Goal: Task Accomplishment & Management: Manage account settings

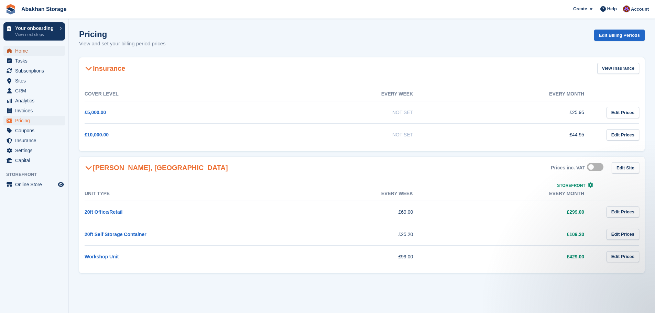
click at [49, 48] on span "Home" at bounding box center [35, 51] width 41 height 10
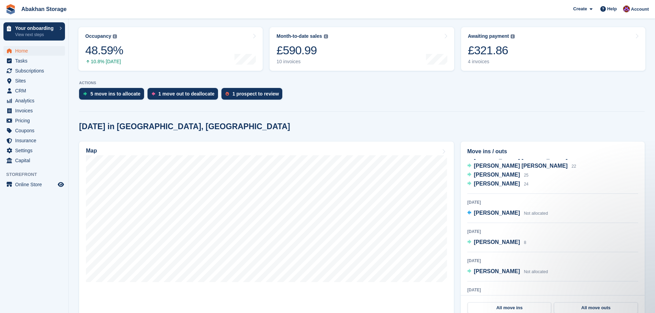
scroll to position [296, 0]
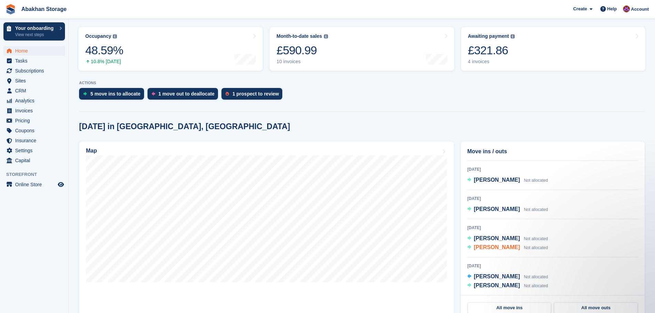
click at [506, 249] on span "Terence Bridge" at bounding box center [497, 248] width 46 height 6
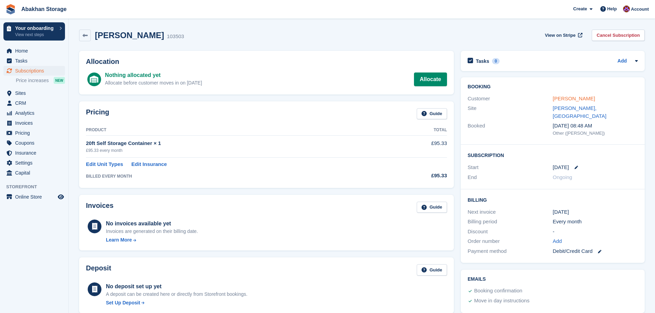
click at [574, 99] on link "[PERSON_NAME]" at bounding box center [574, 99] width 42 height 6
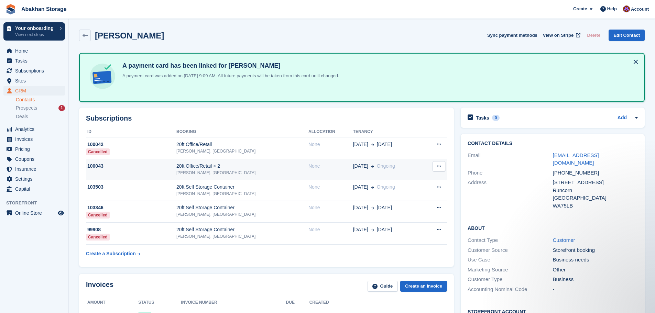
click at [170, 160] on td "100043" at bounding box center [131, 169] width 90 height 21
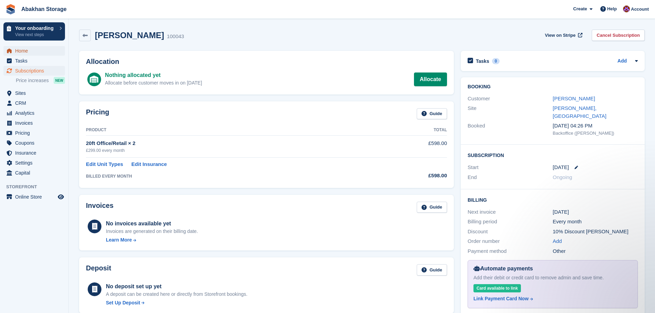
click at [36, 52] on span "Home" at bounding box center [35, 51] width 41 height 10
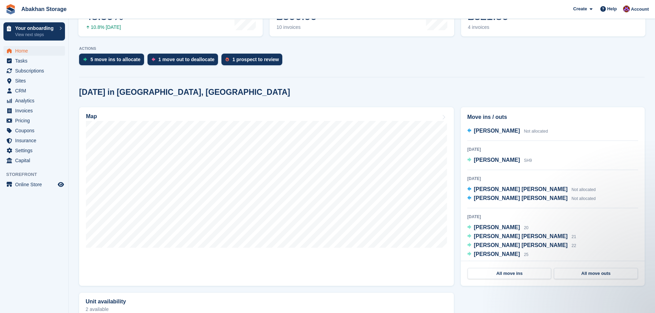
scroll to position [103, 0]
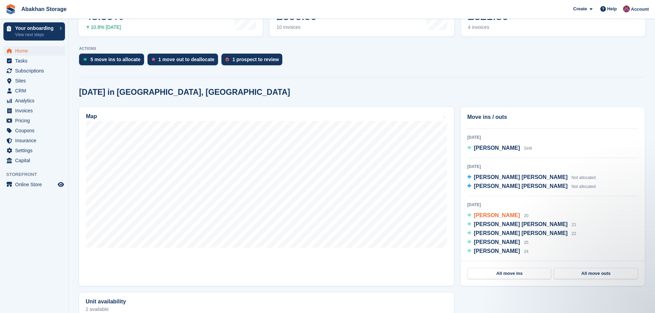
click at [502, 217] on span "[PERSON_NAME]" at bounding box center [497, 216] width 46 height 6
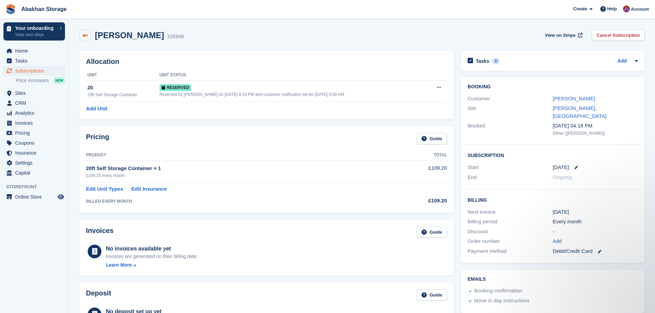
click at [83, 35] on icon at bounding box center [85, 35] width 5 height 5
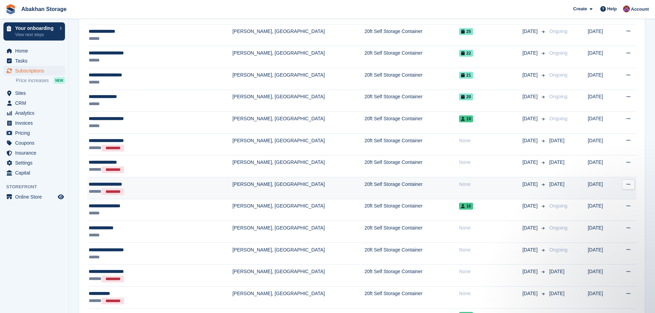
scroll to position [138, 0]
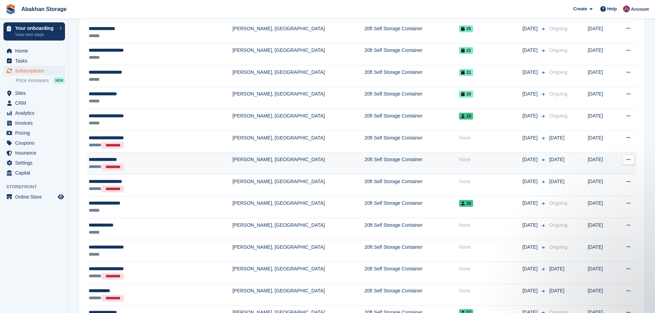
click at [93, 162] on div "**********" at bounding box center [139, 159] width 100 height 7
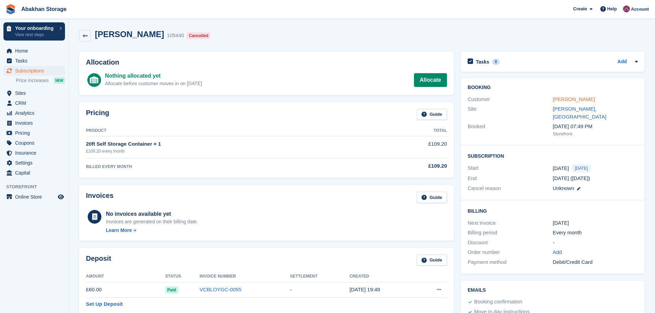
click at [571, 99] on link "Gabriella Galvin" at bounding box center [574, 99] width 42 height 6
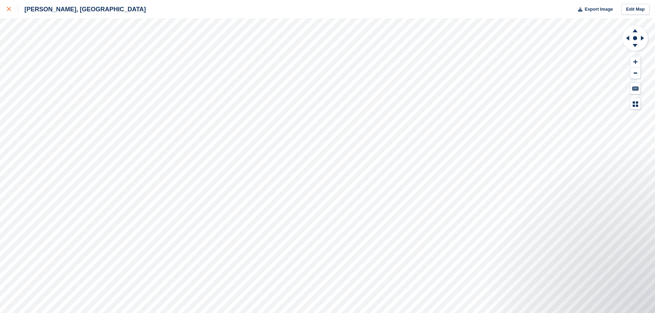
click at [14, 7] on div at bounding box center [12, 9] width 11 height 8
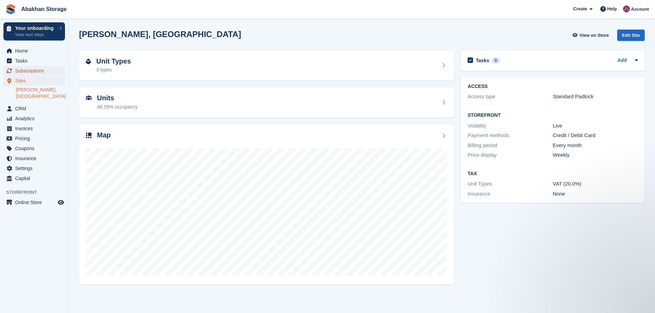
click at [28, 69] on span "Subscriptions" at bounding box center [35, 71] width 41 height 10
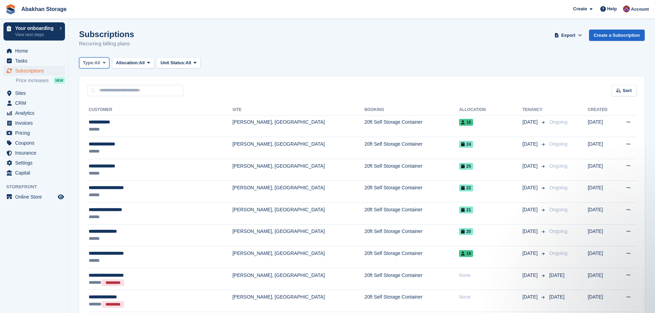
click at [95, 62] on span "Type:" at bounding box center [89, 62] width 12 height 7
click at [124, 63] on span "Allocation:" at bounding box center [127, 62] width 23 height 7
click at [138, 96] on link "Allocated" at bounding box center [145, 91] width 60 height 12
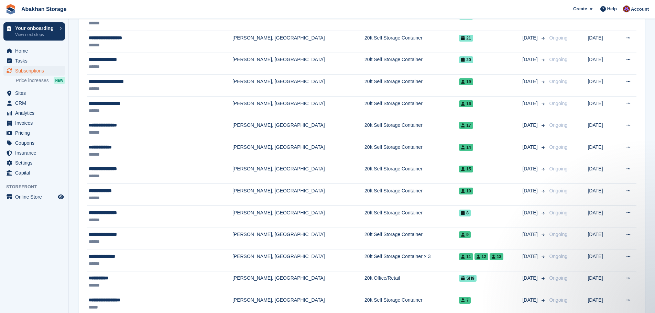
scroll to position [52, 0]
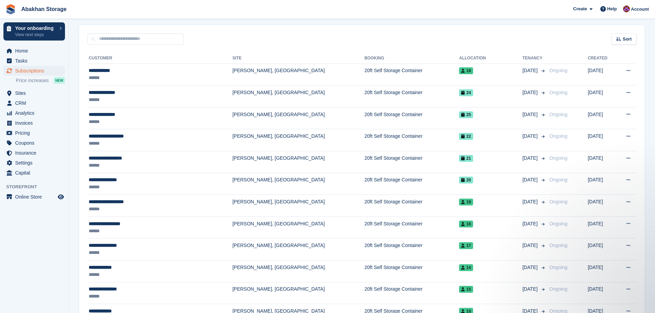
click at [522, 56] on th "Tenancy" at bounding box center [534, 58] width 24 height 11
click at [627, 36] on span "Sort" at bounding box center [627, 39] width 9 height 7
click at [597, 86] on div "Move in date" at bounding box center [605, 82] width 63 height 7
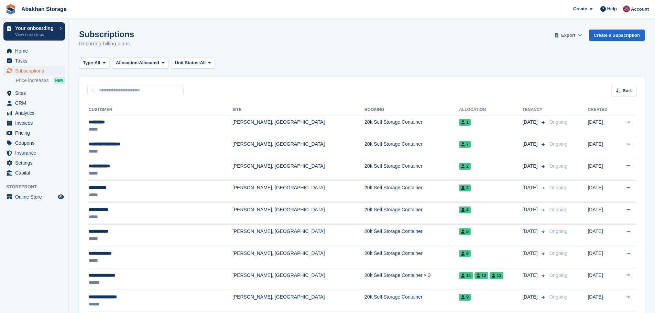
click at [567, 34] on span "Export" at bounding box center [568, 35] width 14 height 7
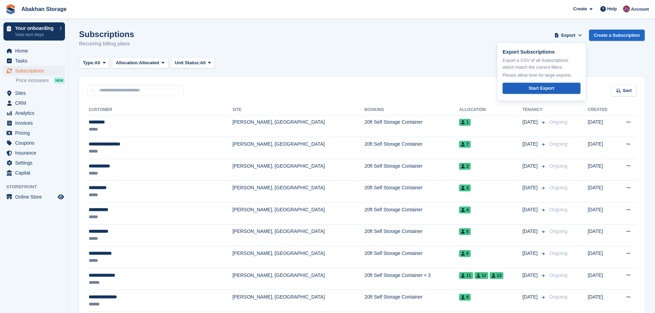
click at [553, 90] on div "Start Export" at bounding box center [541, 88] width 25 height 7
click at [557, 91] on link "Start Export" at bounding box center [542, 88] width 78 height 11
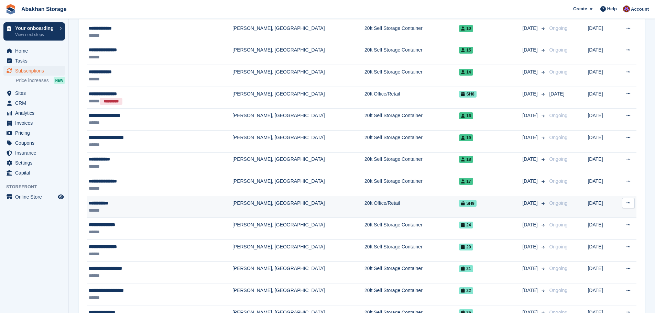
scroll to position [310, 0]
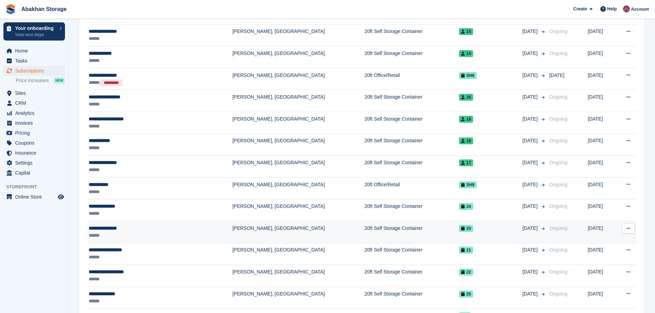
click at [119, 228] on div "**********" at bounding box center [139, 228] width 100 height 7
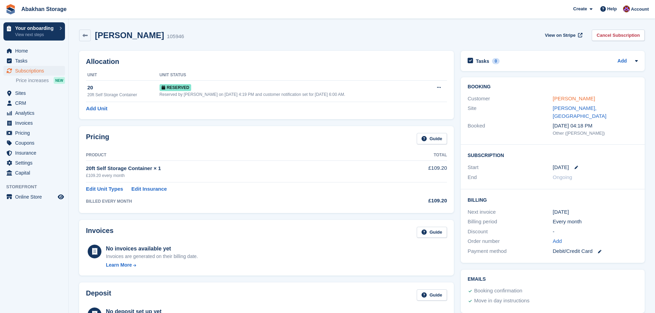
click at [563, 100] on link "Gabriella Galvin" at bounding box center [574, 99] width 42 height 6
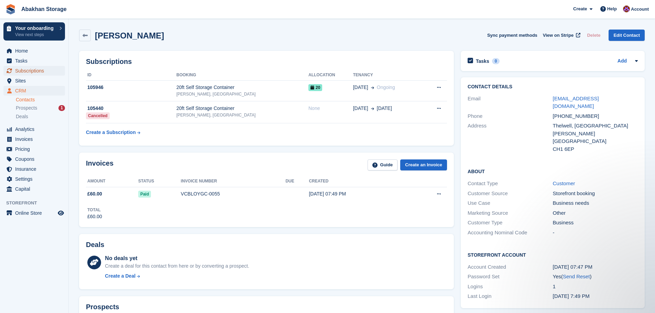
click at [24, 68] on span "Subscriptions" at bounding box center [35, 71] width 41 height 10
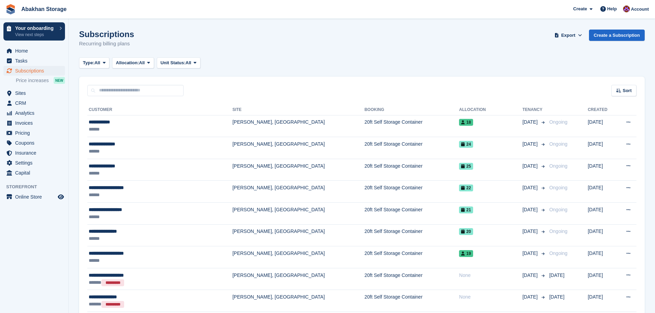
click at [125, 84] on div "Sort Sort by Customer name Date created Move in date Move out date Created (old…" at bounding box center [362, 87] width 566 height 20
click at [126, 89] on input "text" at bounding box center [135, 90] width 96 height 11
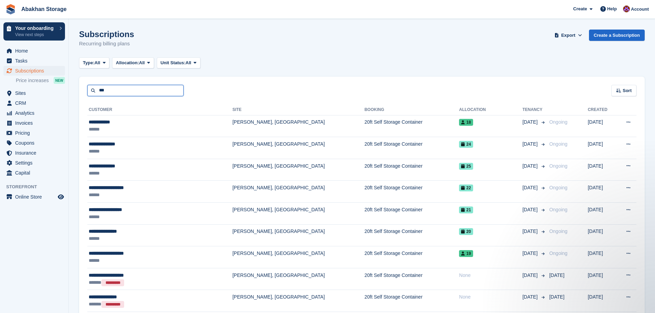
type input "***"
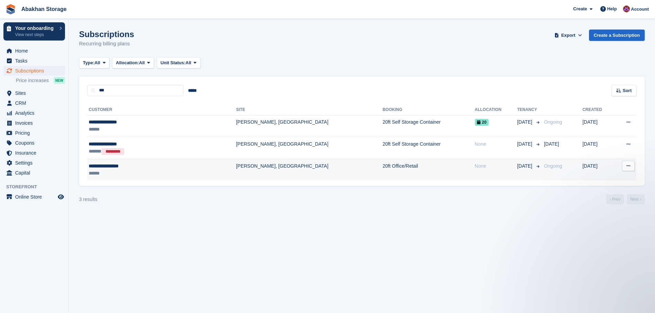
click at [410, 165] on td "20ft Office/Retail" at bounding box center [429, 170] width 92 height 22
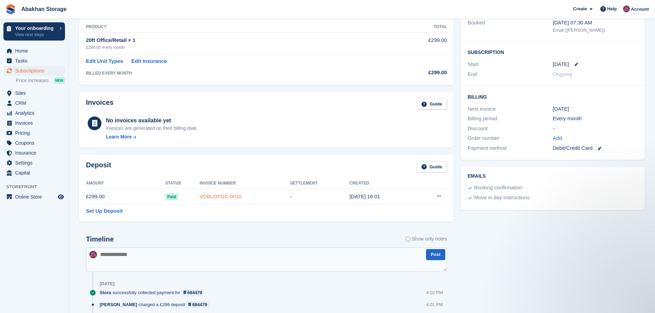
click at [227, 195] on link "VCBLOYGC-0010" at bounding box center [220, 197] width 42 height 6
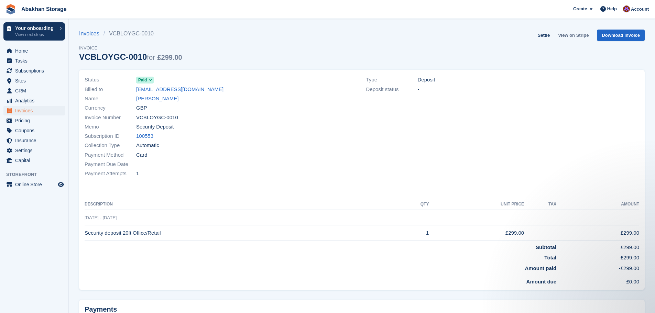
click at [585, 35] on link "View on Stripe" at bounding box center [573, 35] width 36 height 11
